Goal: Task Accomplishment & Management: Manage account settings

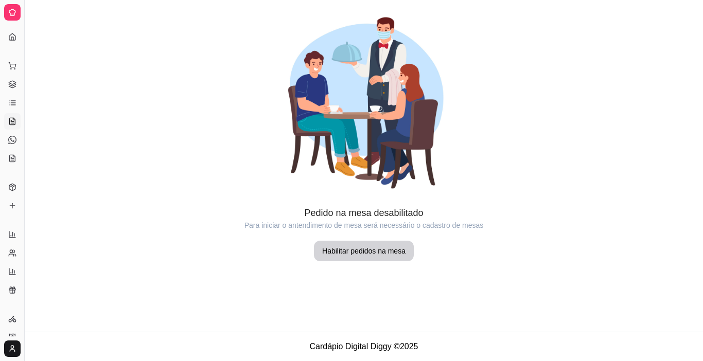
click at [22, 112] on button "Toggle Sidebar" at bounding box center [24, 180] width 8 height 361
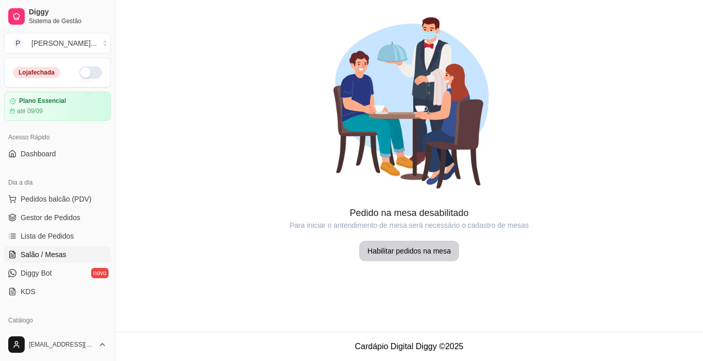
drag, startPoint x: 113, startPoint y: 133, endPoint x: 192, endPoint y: 216, distance: 115.0
click at [178, 212] on div "Diggy Sistema de Gestão P [PERSON_NAME] ... Loja fechada Plano Essencial até 09…" at bounding box center [351, 180] width 703 height 361
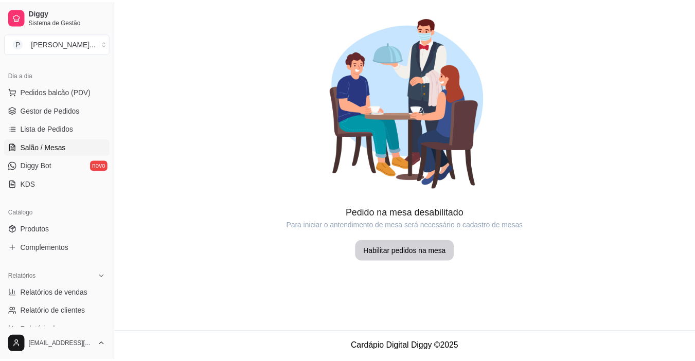
scroll to position [109, 0]
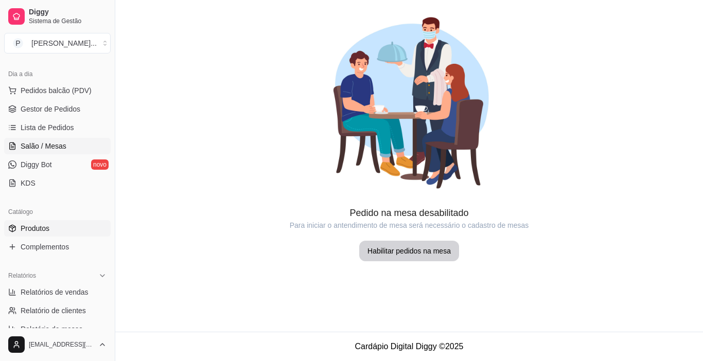
click at [58, 223] on link "Produtos" at bounding box center [57, 228] width 107 height 16
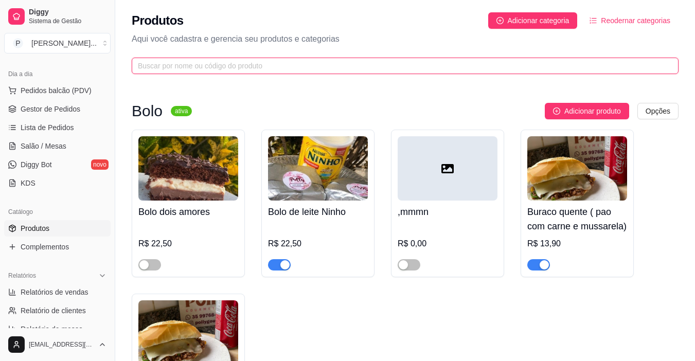
click at [295, 65] on input "text" at bounding box center [401, 65] width 527 height 11
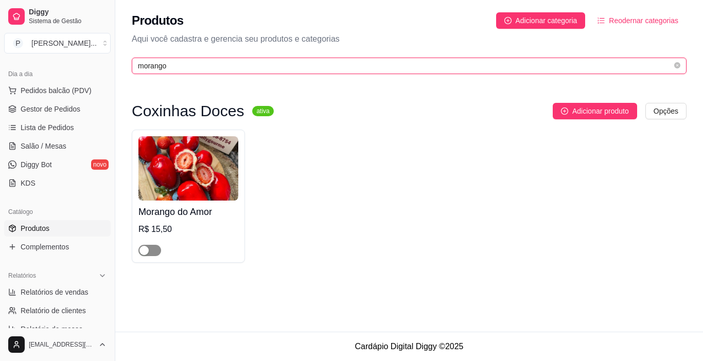
type input "morango"
click at [143, 251] on div "button" at bounding box center [143, 250] width 9 height 9
click at [237, 195] on img at bounding box center [188, 168] width 100 height 64
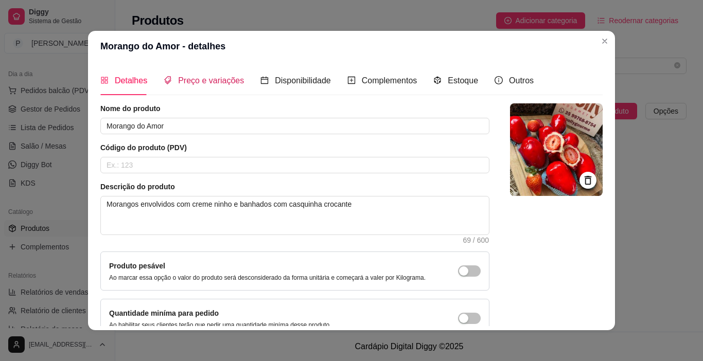
click at [211, 78] on span "Preço e variações" at bounding box center [211, 80] width 66 height 9
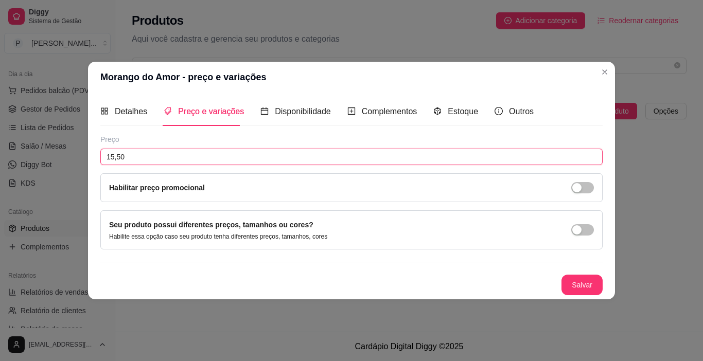
click at [184, 156] on input "15,50" at bounding box center [351, 157] width 502 height 16
type input "15,00"
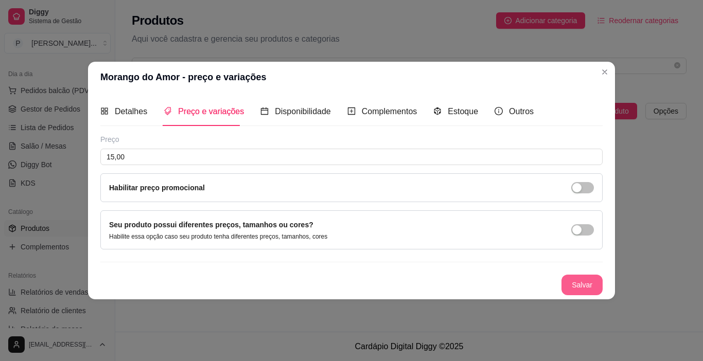
click at [578, 285] on button "Salvar" at bounding box center [582, 285] width 41 height 21
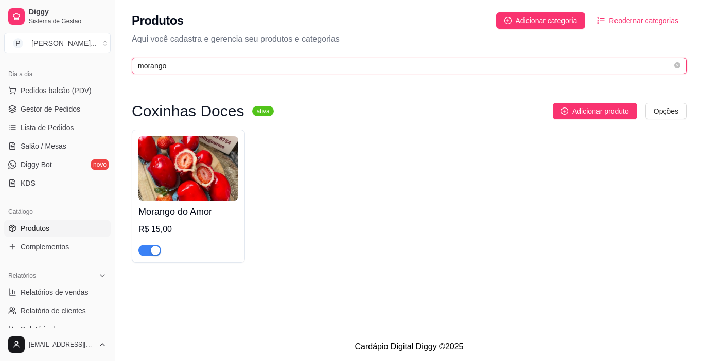
click at [200, 62] on input "morango" at bounding box center [405, 65] width 534 height 11
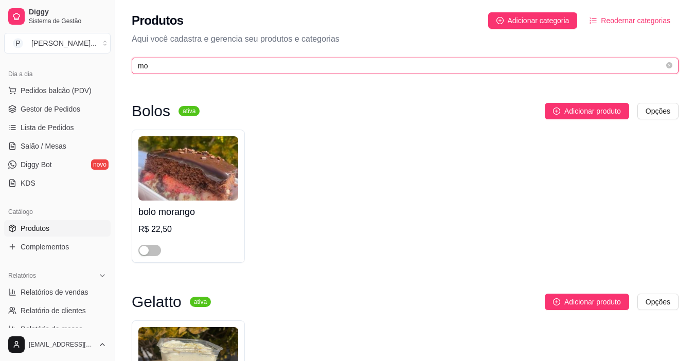
type input "m"
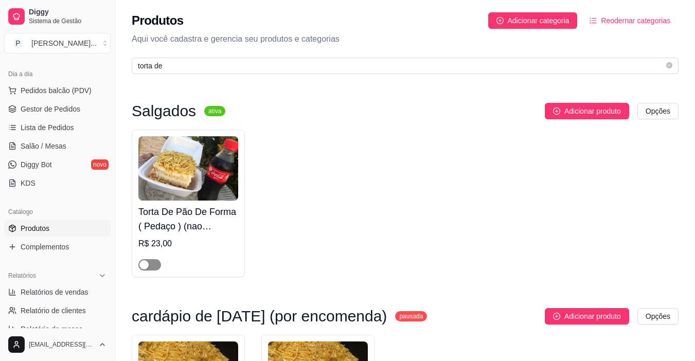
click at [148, 260] on span "button" at bounding box center [149, 264] width 23 height 11
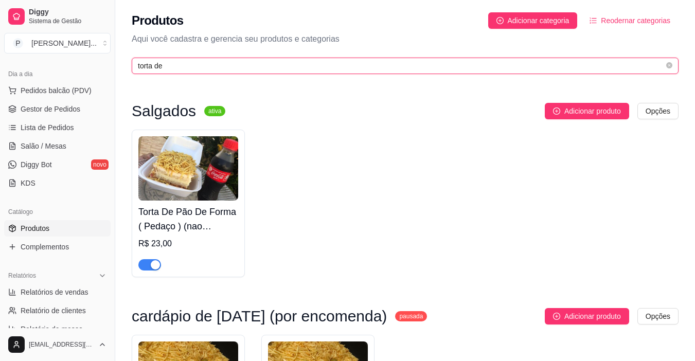
click at [249, 68] on input "torta de" at bounding box center [401, 65] width 527 height 11
type input "t"
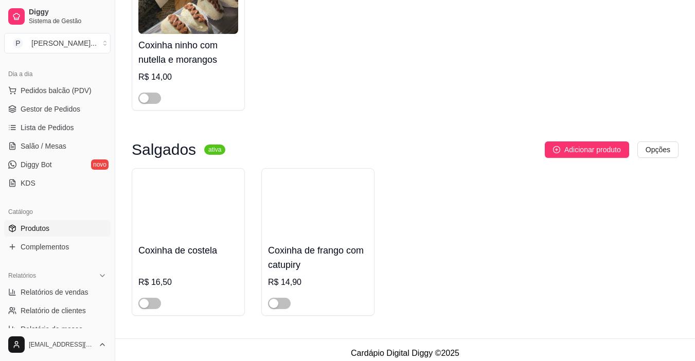
scroll to position [339, 0]
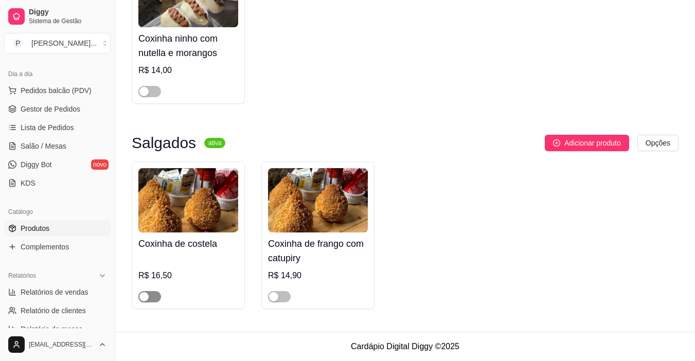
type input "coxinha"
click at [147, 293] on div "button" at bounding box center [143, 296] width 9 height 9
